Goal: Book appointment/travel/reservation

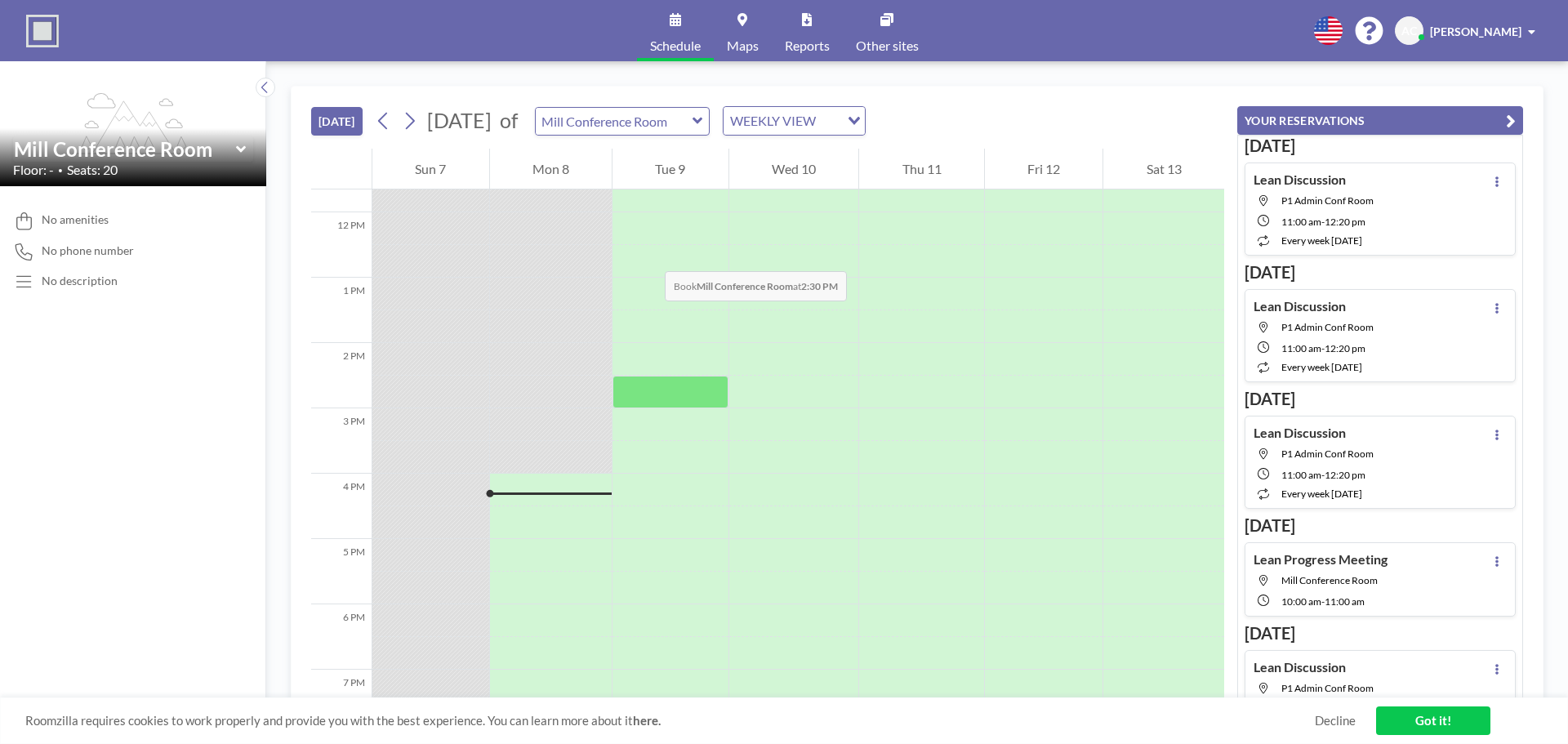
scroll to position [740, 0]
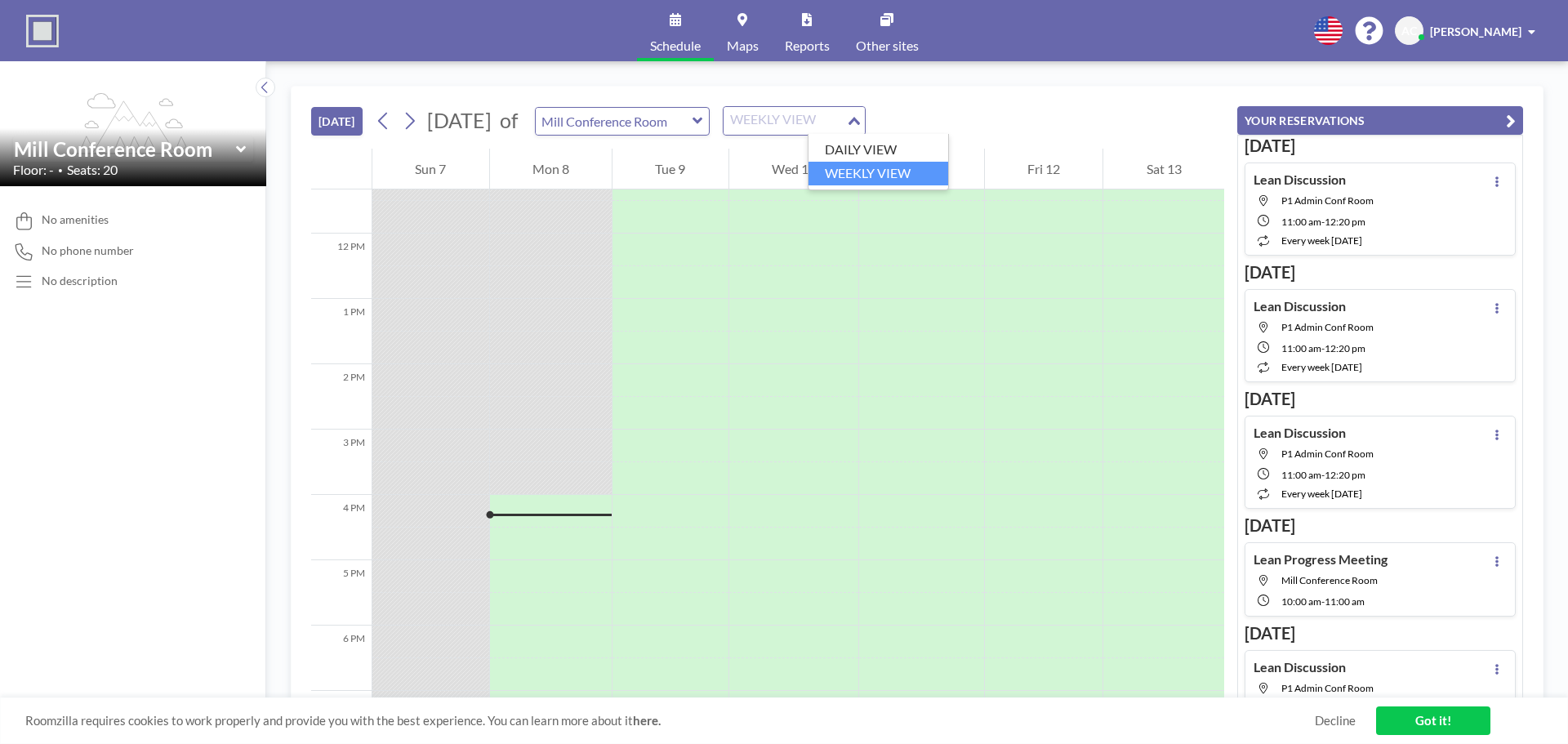
click at [845, 125] on input "Search for option" at bounding box center [785, 120] width 119 height 21
click at [845, 123] on input "Search for option" at bounding box center [785, 120] width 119 height 21
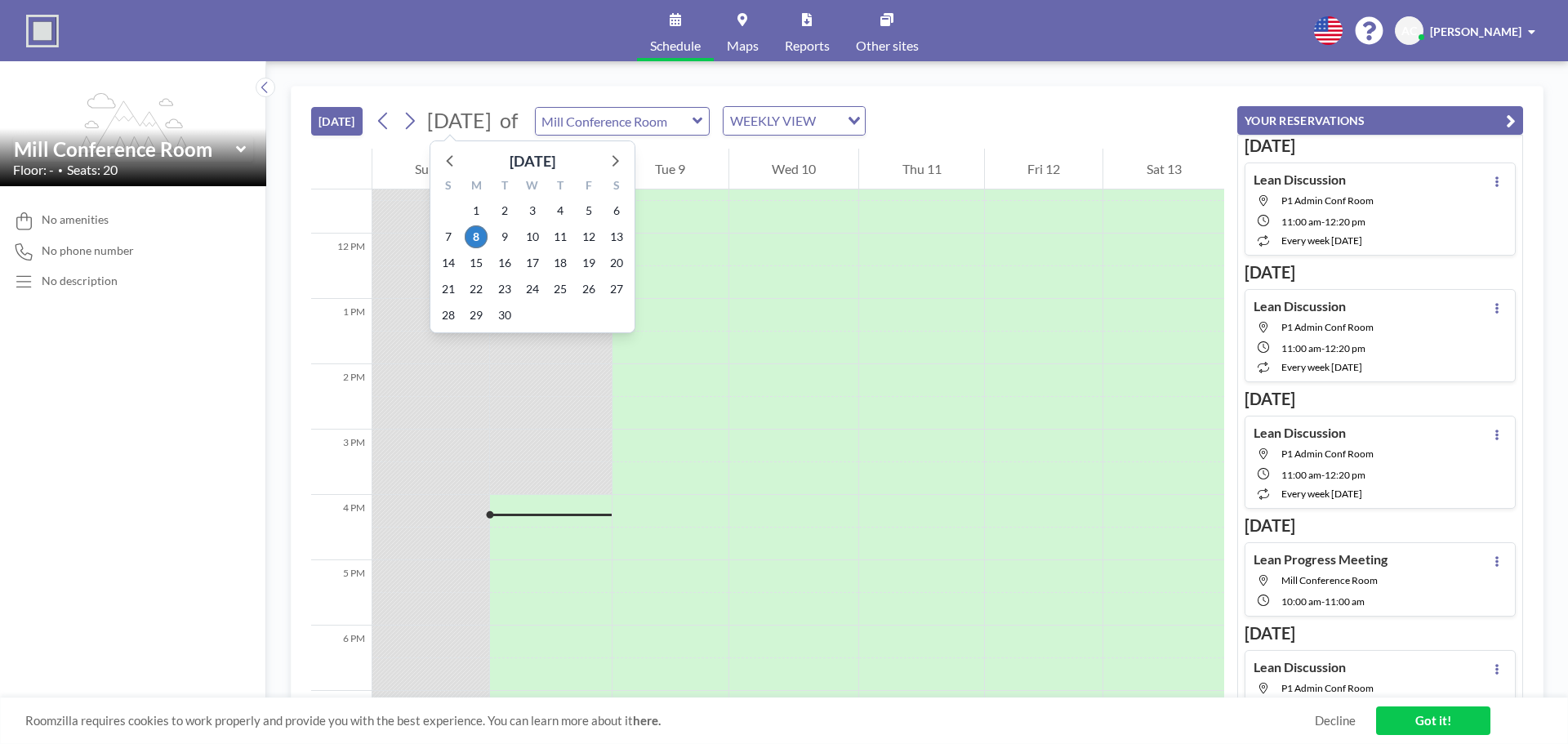
click at [492, 125] on span "[DATE]" at bounding box center [459, 120] width 64 height 24
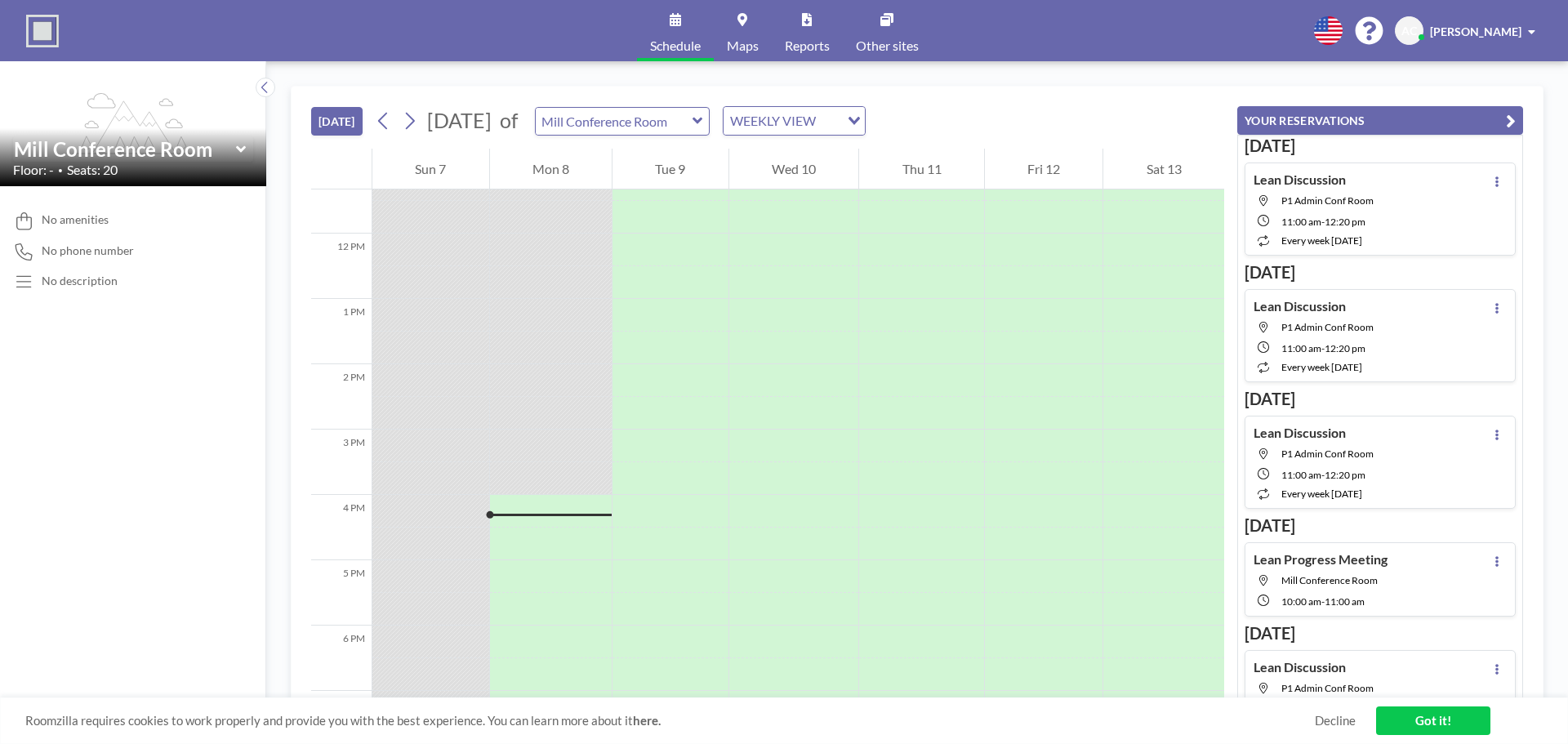
click at [555, 180] on div "Mon 8" at bounding box center [551, 169] width 123 height 41
click at [415, 123] on icon at bounding box center [411, 121] width 9 height 17
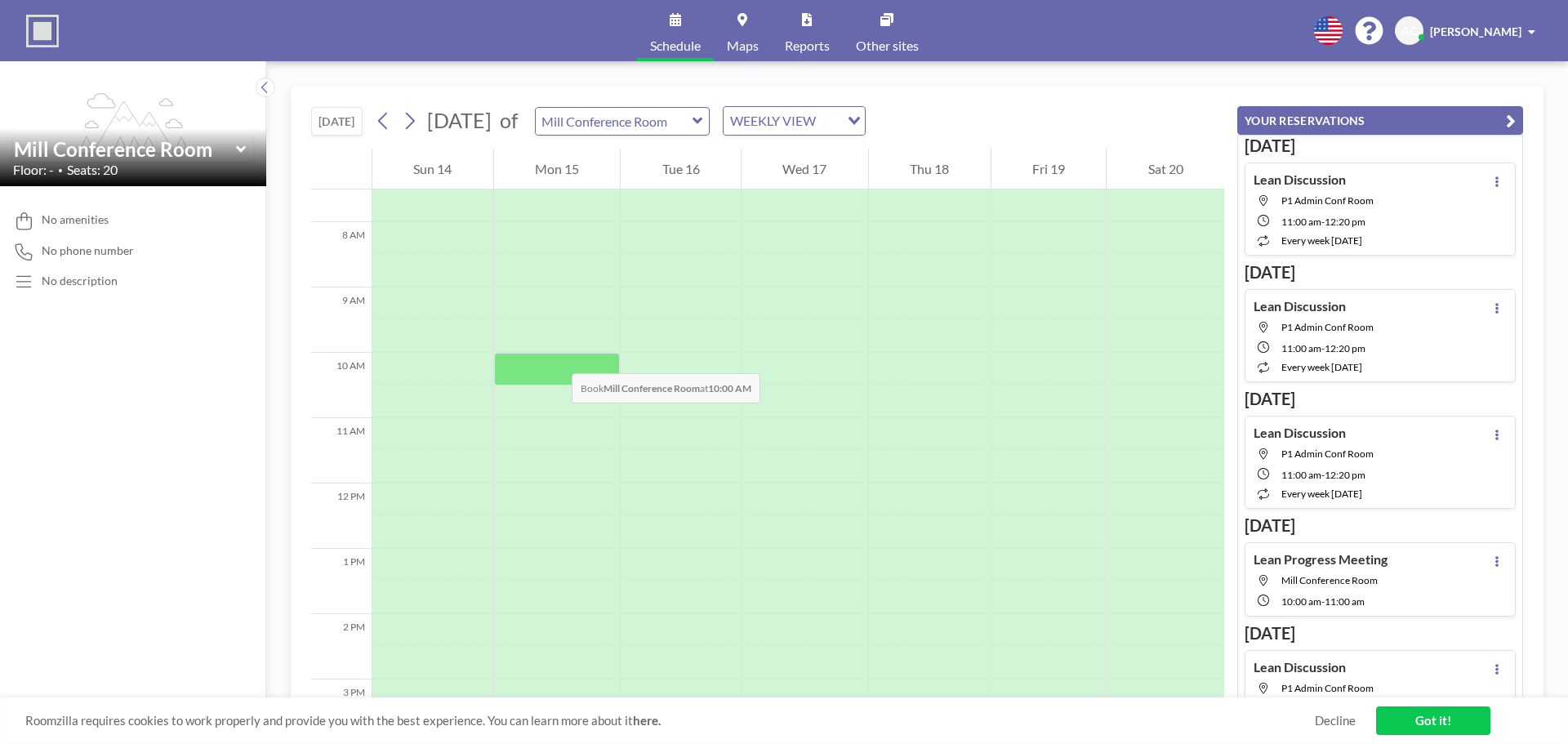
scroll to position [572, 0]
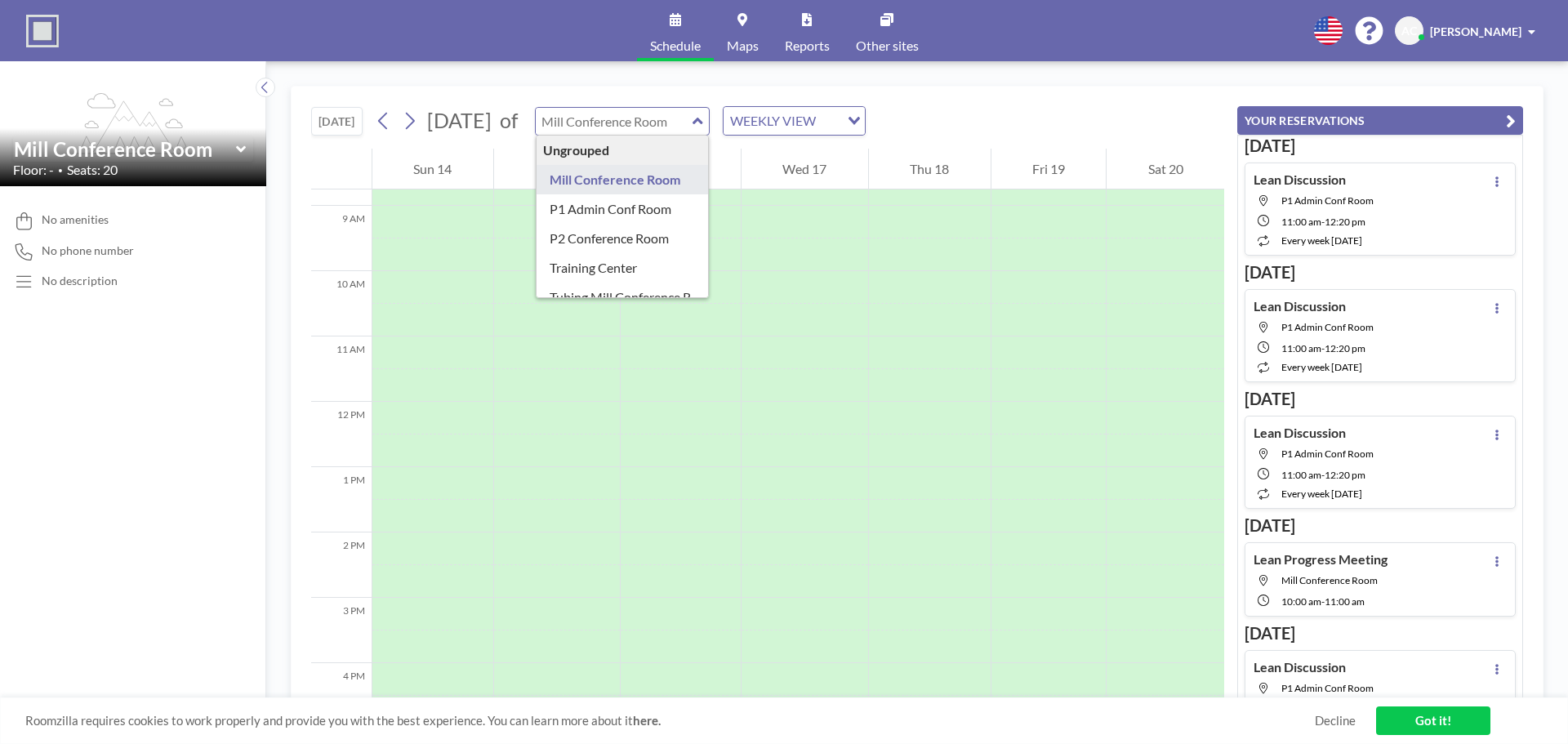
click at [693, 116] on input "text" at bounding box center [614, 121] width 156 height 27
type input "P1 Admin Conf Room"
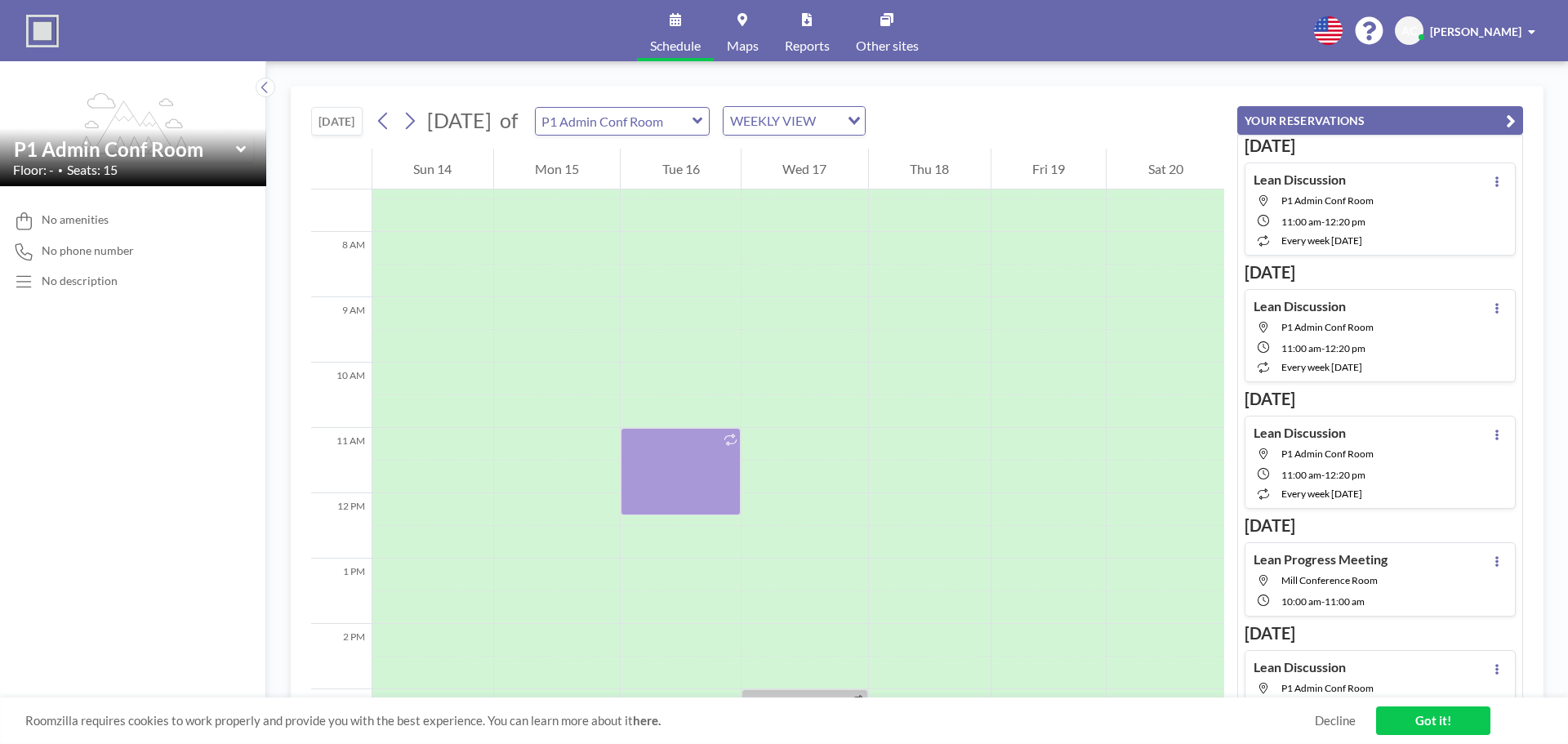
scroll to position [490, 0]
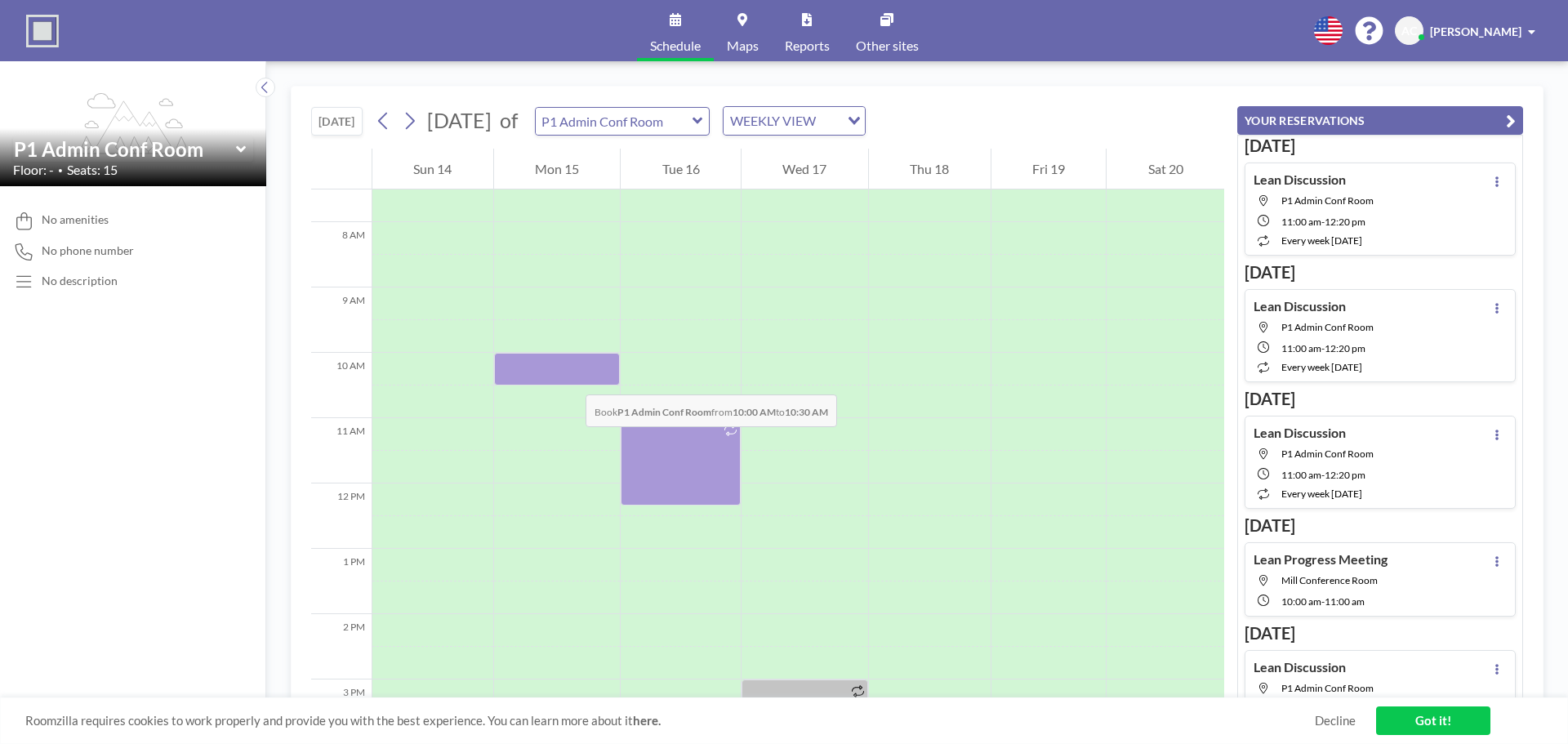
click at [569, 378] on div at bounding box center [558, 369] width 127 height 33
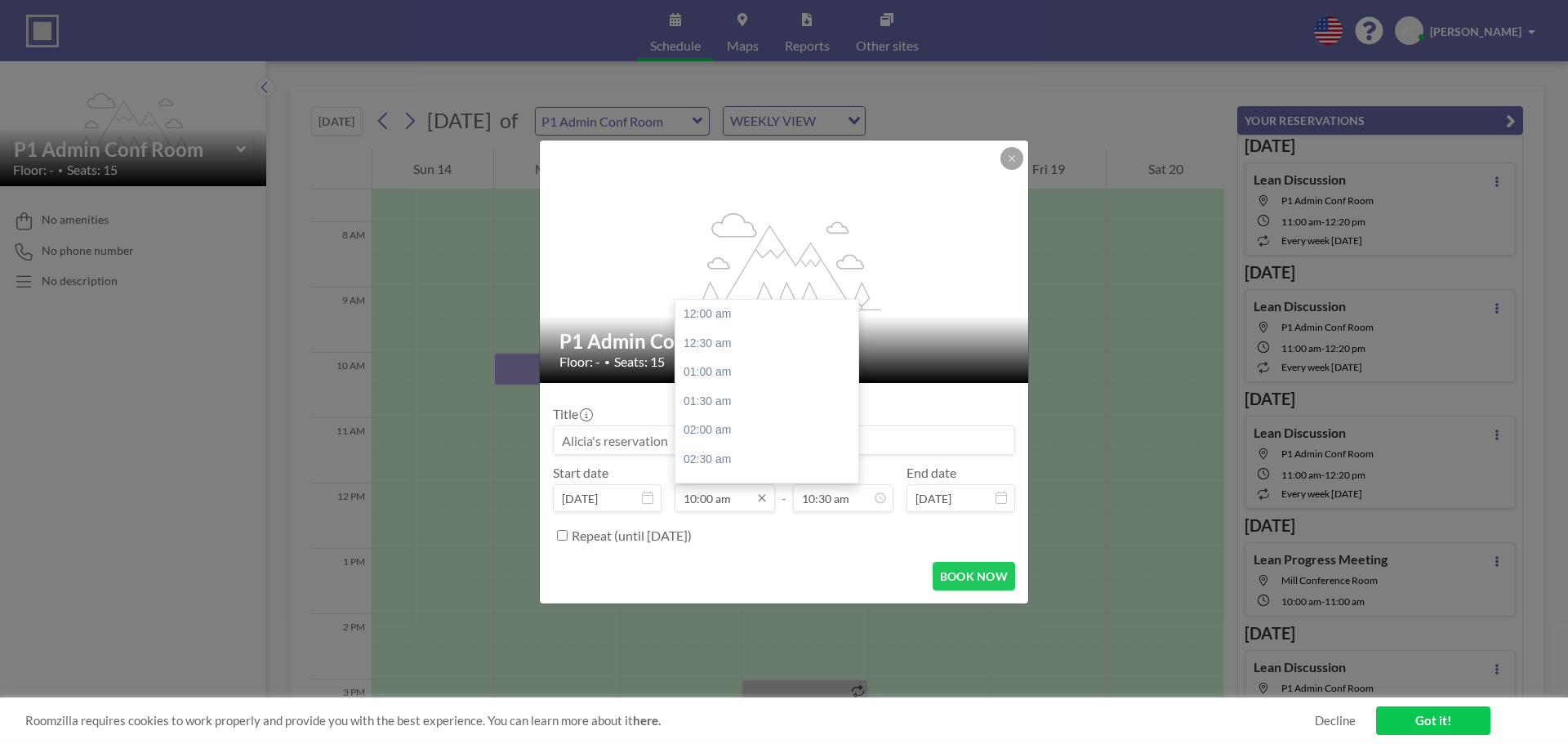
scroll to position [582, 0]
click at [734, 505] on input "10:00 am" at bounding box center [725, 498] width 101 height 28
click at [736, 344] on div "10:30 am" at bounding box center [770, 344] width 191 height 30
type input "10:30 am"
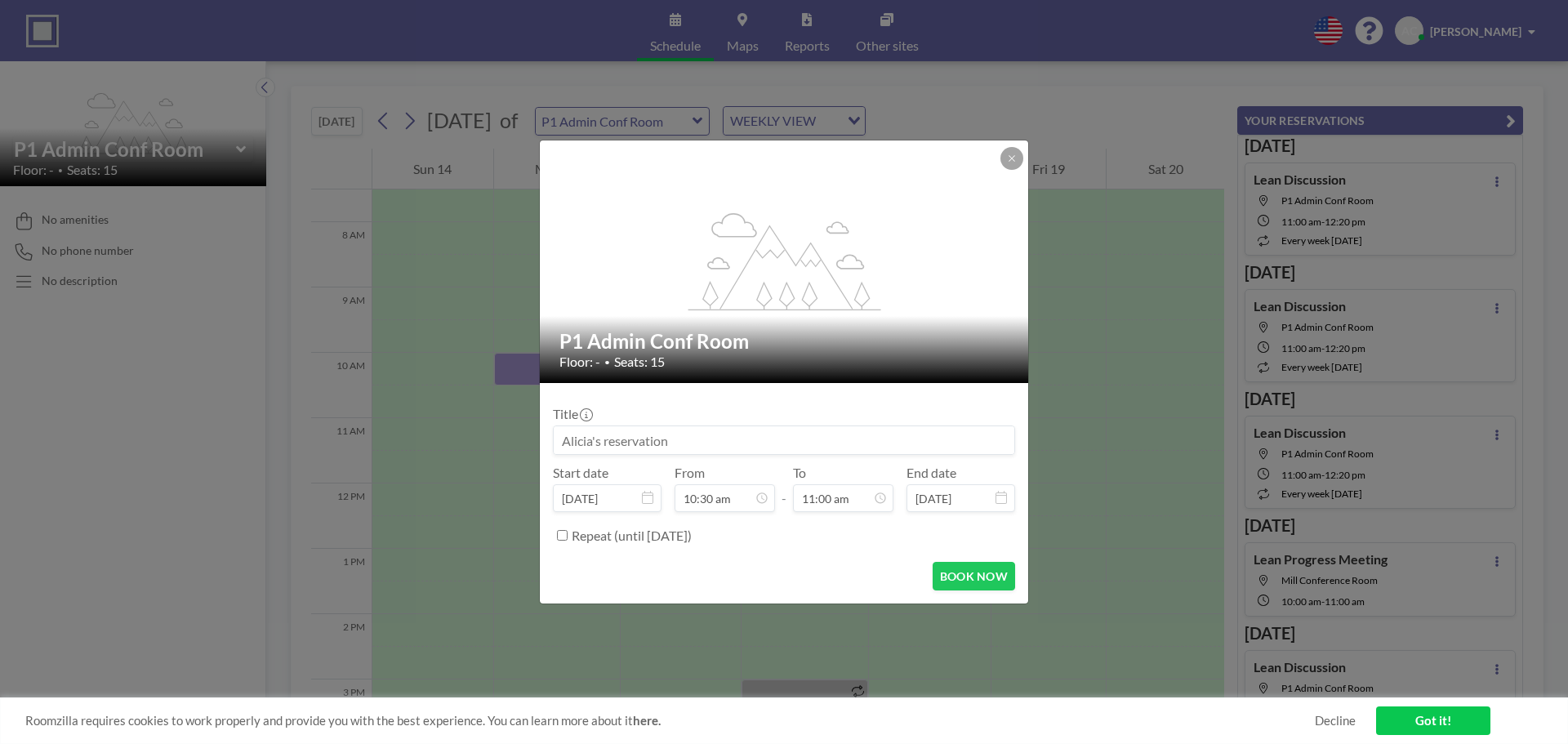
scroll to position [640, 0]
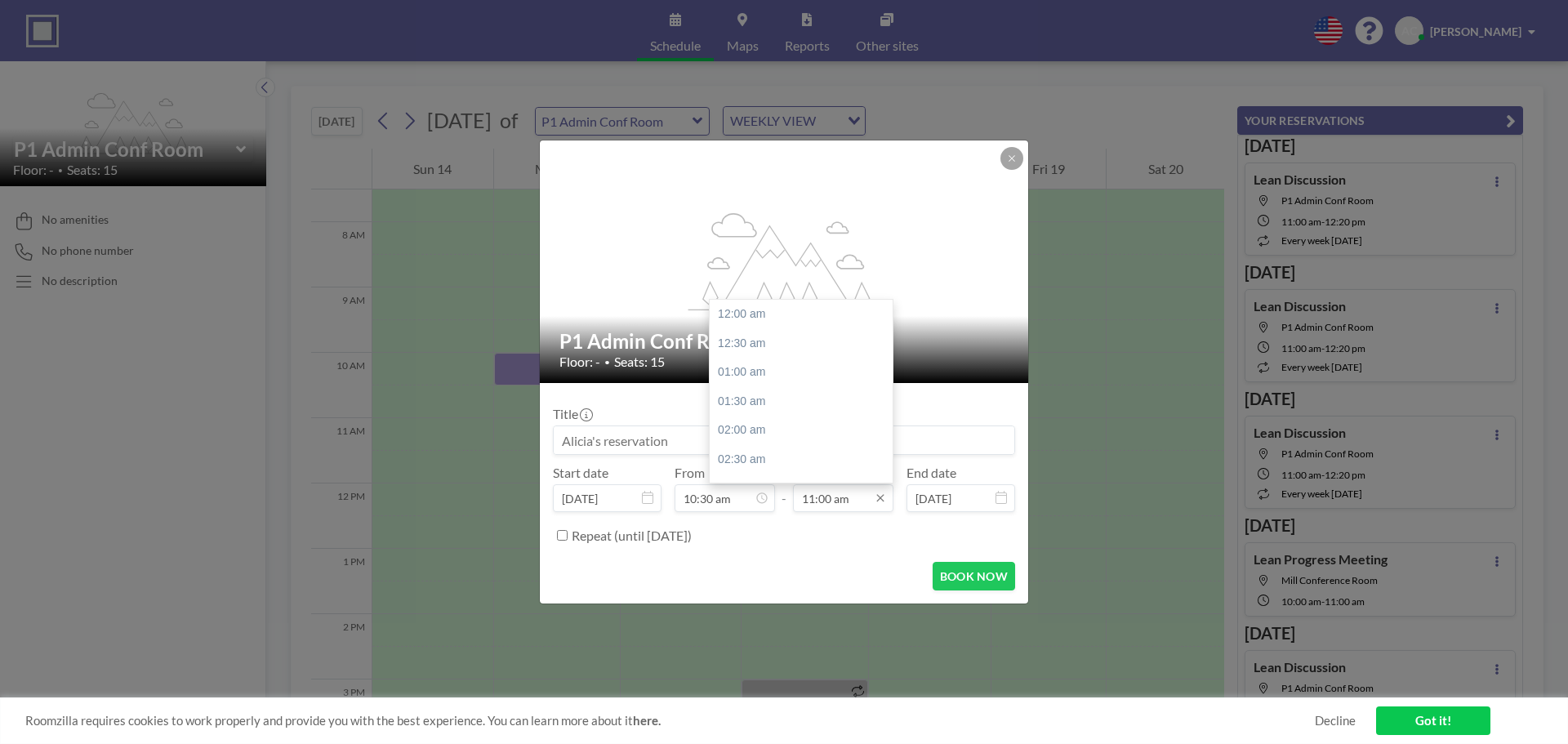
click at [834, 502] on input "11:00 am" at bounding box center [844, 498] width 101 height 28
click at [759, 343] on div "11:30 am" at bounding box center [804, 345] width 191 height 30
type input "11:30 am"
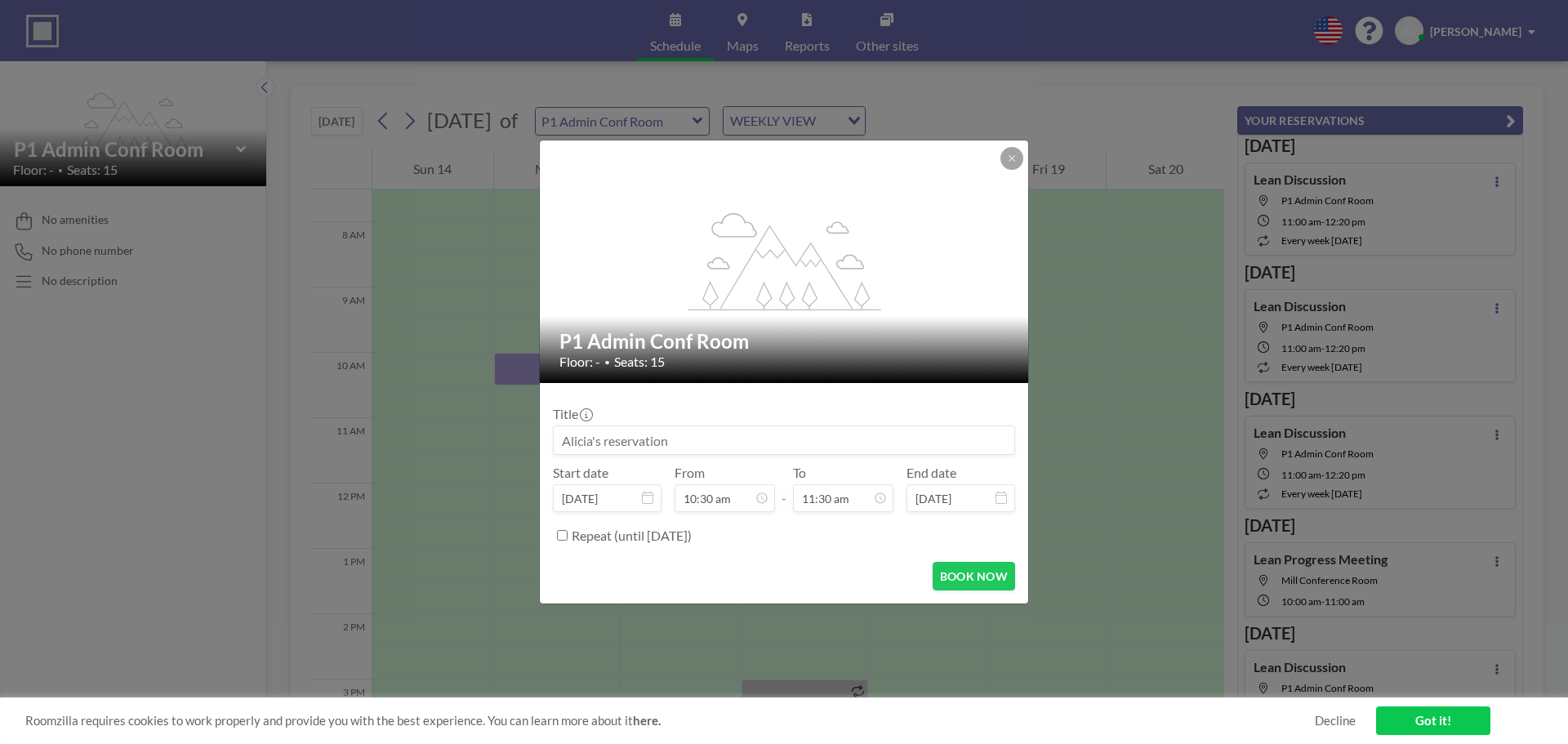
scroll to position [610, 0]
click at [695, 441] on input at bounding box center [784, 440] width 461 height 28
type input "I"
type input "A"
click at [972, 576] on button "BOOK NOW" at bounding box center [974, 576] width 83 height 29
